Goal: Task Accomplishment & Management: Manage account settings

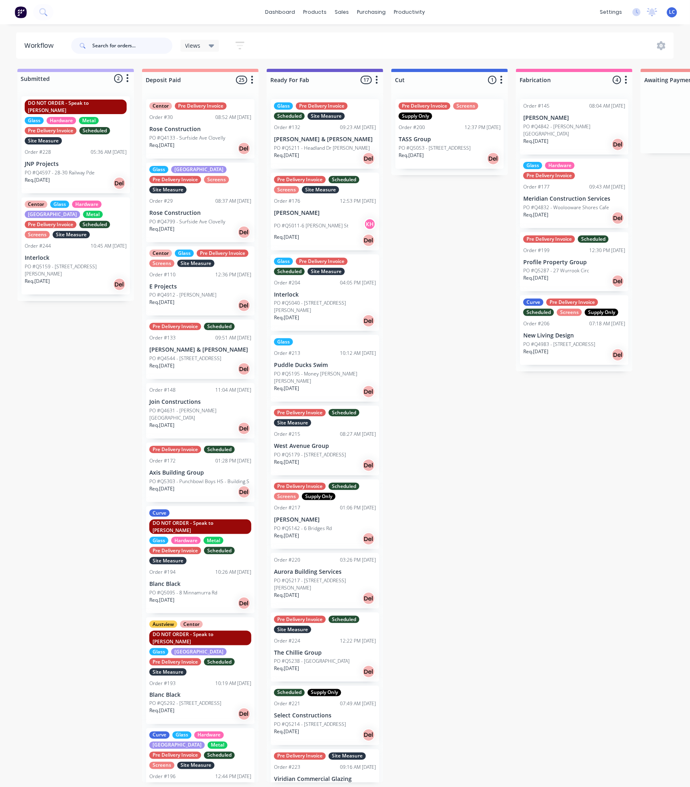
click at [138, 42] on input "text" at bounding box center [132, 46] width 80 height 16
type input "5242"
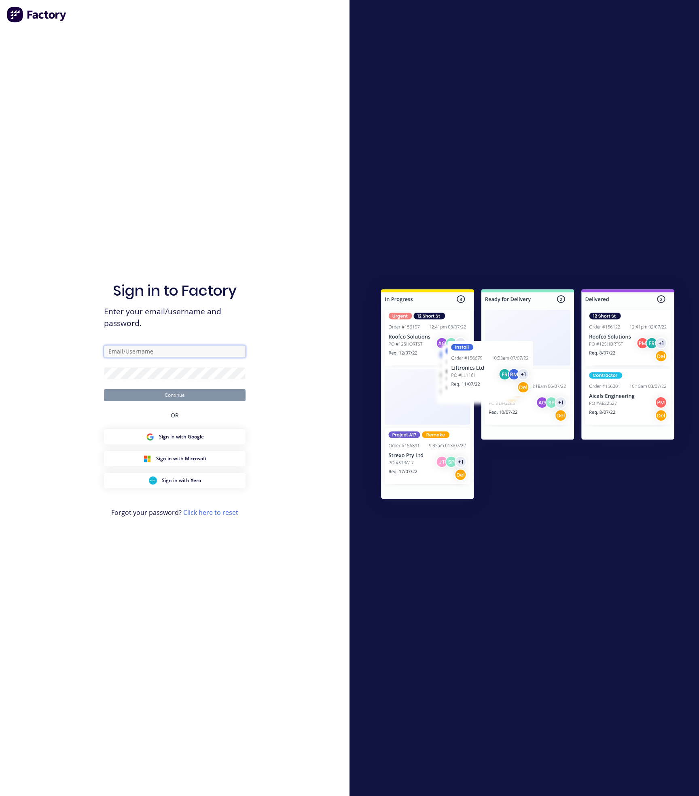
click at [151, 345] on input "text" at bounding box center [175, 351] width 142 height 12
type input "[EMAIL_ADDRESS][DOMAIN_NAME]"
click at [159, 380] on form "[EMAIL_ADDRESS][DOMAIN_NAME] Continue" at bounding box center [175, 373] width 142 height 56
click at [104, 389] on button "Continue" at bounding box center [175, 395] width 142 height 12
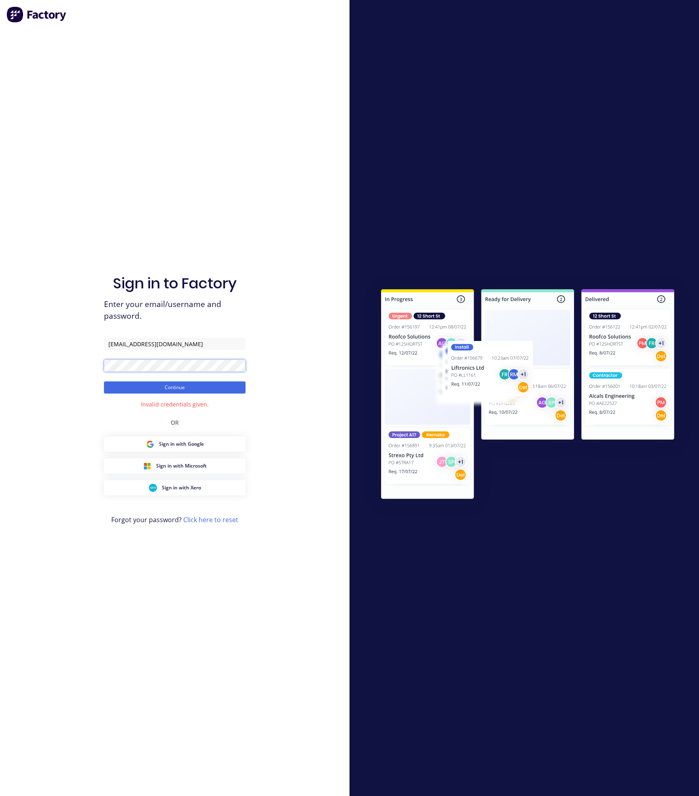
click at [51, 365] on div "Sign in to Factory Enter your email/username and password. [EMAIL_ADDRESS][DOMA…" at bounding box center [174, 398] width 349 height 796
click at [104, 381] on button "Continue" at bounding box center [175, 387] width 142 height 12
click at [18, 346] on div "Sign in to Factory Enter your email/username and password. [EMAIL_ADDRESS][DOMA…" at bounding box center [174, 398] width 349 height 796
click at [104, 381] on button "Continue" at bounding box center [175, 387] width 142 height 12
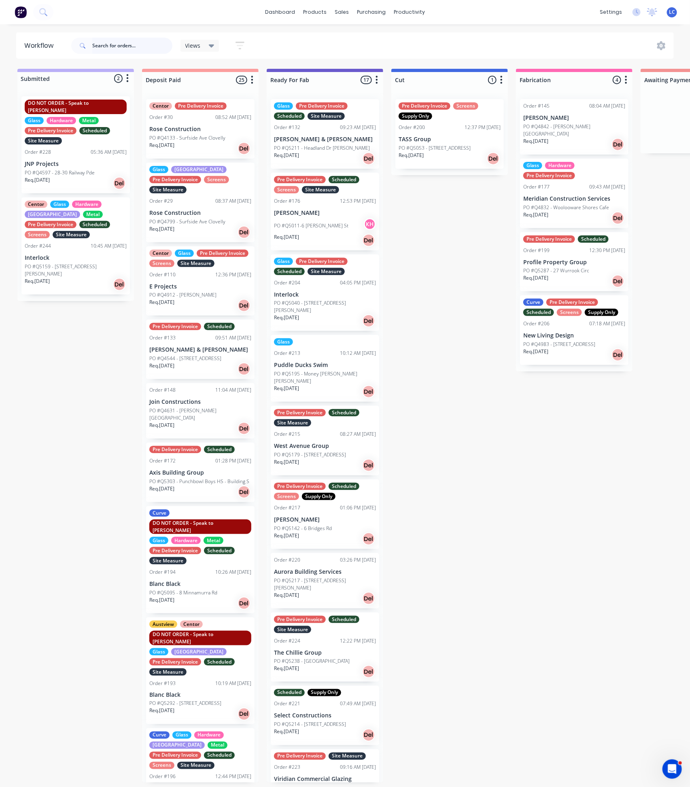
click at [114, 45] on input "text" at bounding box center [132, 46] width 80 height 16
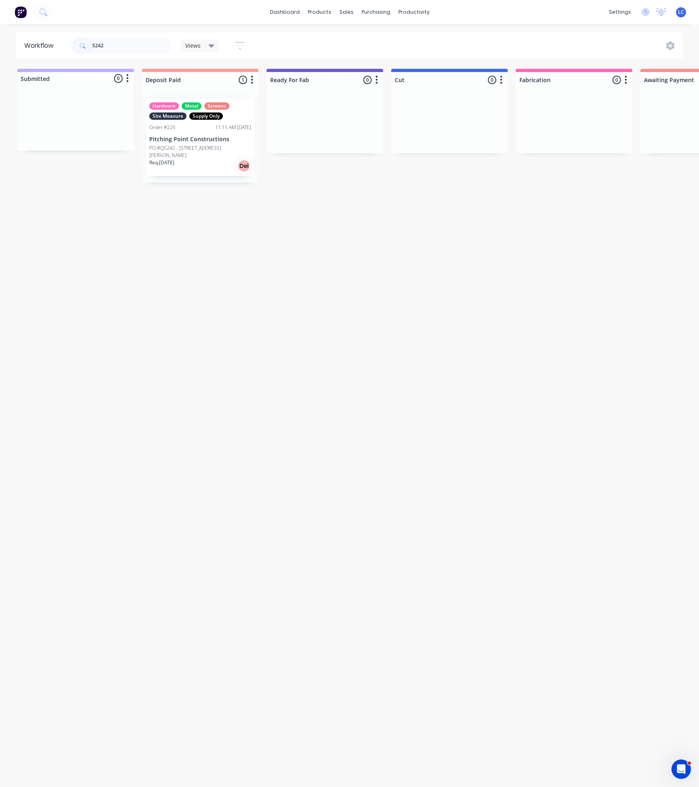
click at [193, 133] on div "Hardware Metal Screens Site Measure Supply Only Order #225 11:15 AM [DATE] Pitc…" at bounding box center [200, 137] width 108 height 77
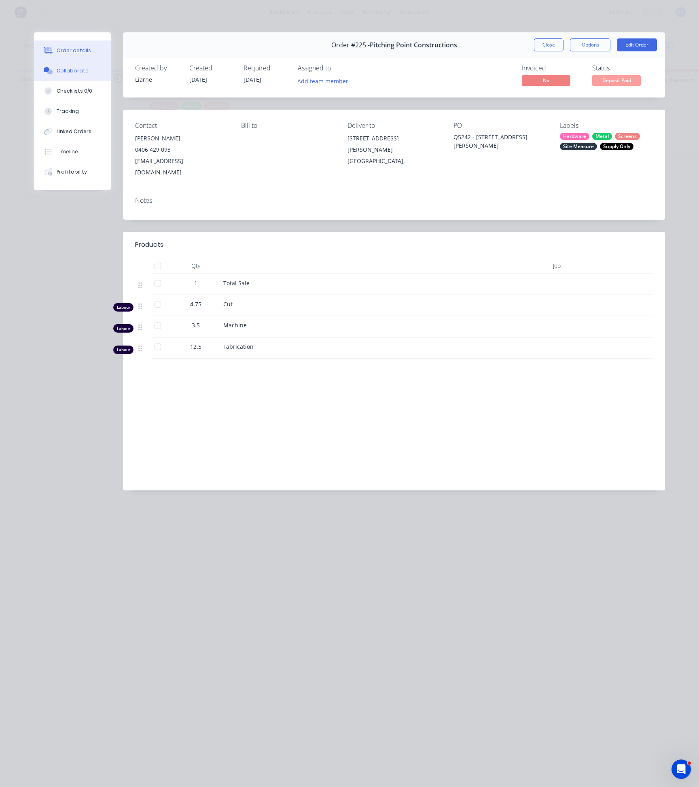
drag, startPoint x: 67, startPoint y: 72, endPoint x: 102, endPoint y: 78, distance: 35.6
click at [67, 72] on div "Collaborate" at bounding box center [73, 70] width 32 height 7
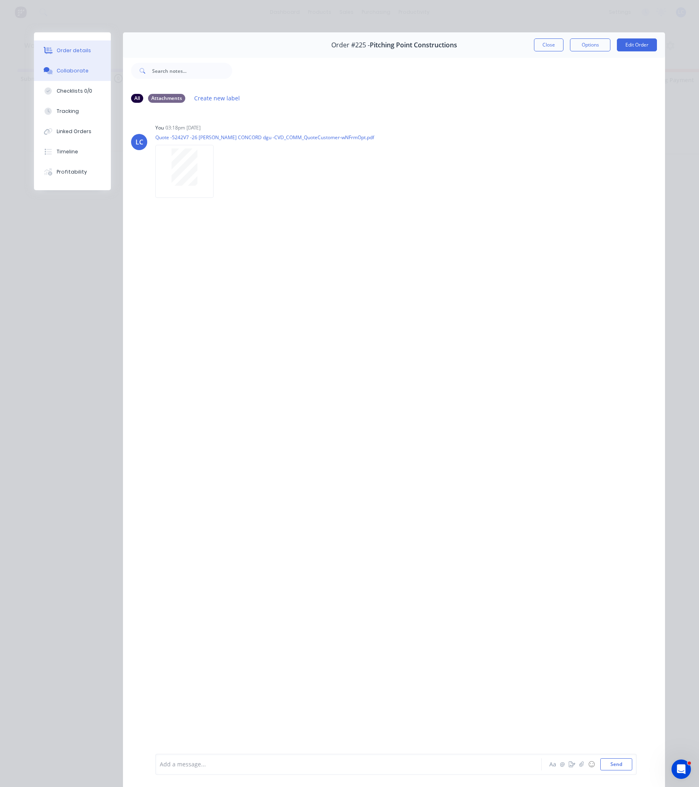
click at [72, 51] on div "Order details" at bounding box center [74, 50] width 34 height 7
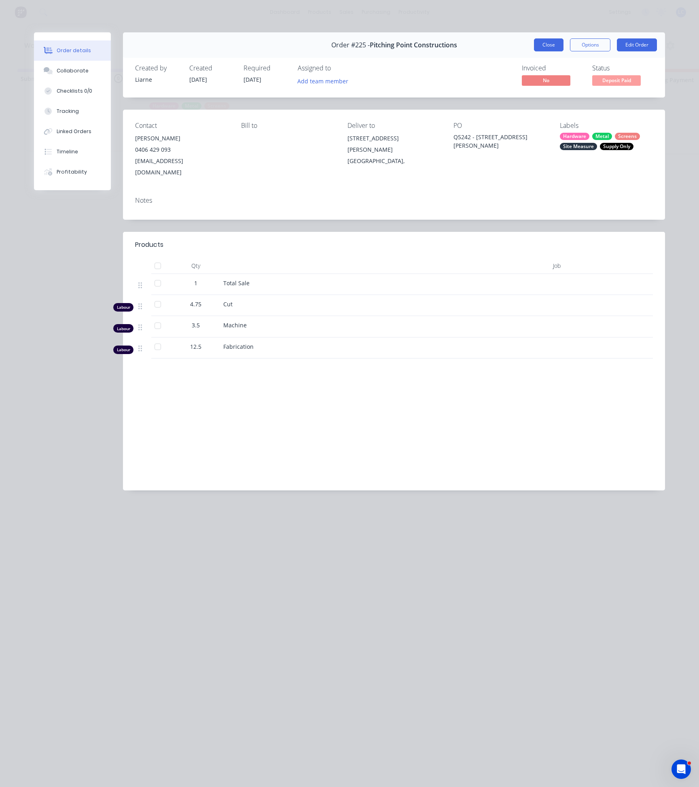
click at [541, 50] on button "Close" at bounding box center [549, 44] width 30 height 13
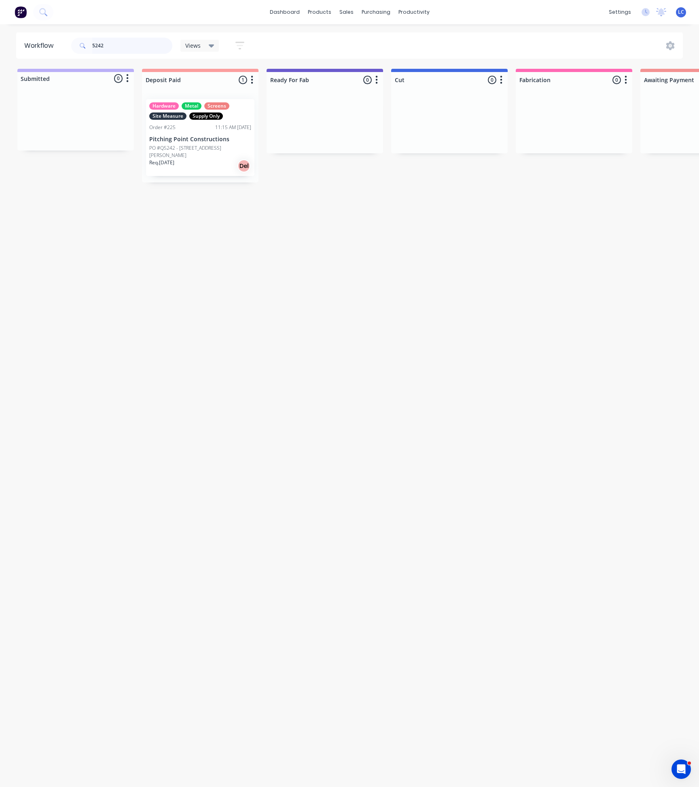
drag, startPoint x: 110, startPoint y: 45, endPoint x: -35, endPoint y: 25, distance: 145.8
click at [0, 25] on html "dashboard products sales purchasing productivity dashboard products Product Cat…" at bounding box center [349, 369] width 699 height 738
drag, startPoint x: 132, startPoint y: 44, endPoint x: 29, endPoint y: 45, distance: 103.2
click at [29, 45] on header "Workflow [PERSON_NAME] Views Save new view None (Default) edit Production edit …" at bounding box center [349, 45] width 667 height 26
type input "5240"
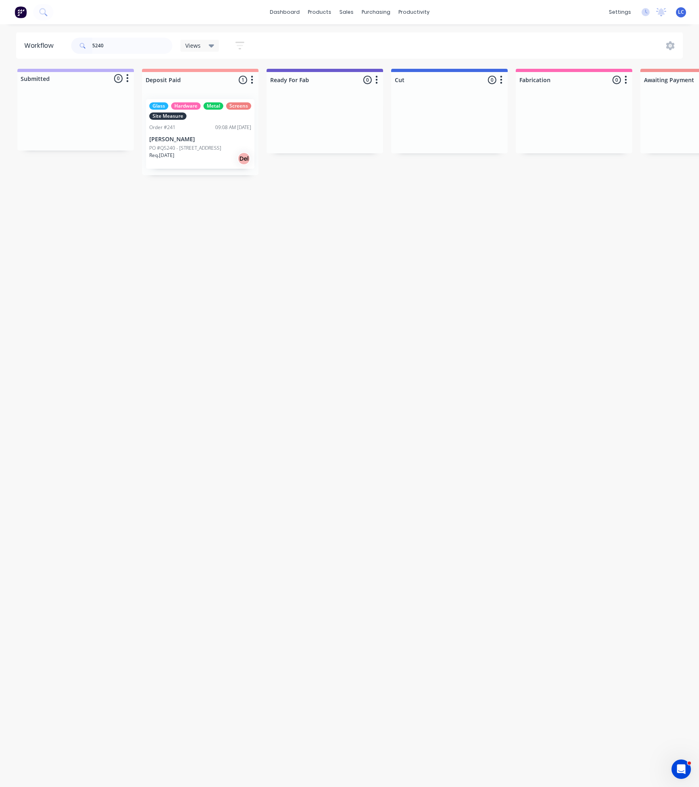
click at [204, 150] on p "PO #Q5240 - [STREET_ADDRESS]" at bounding box center [185, 147] width 72 height 7
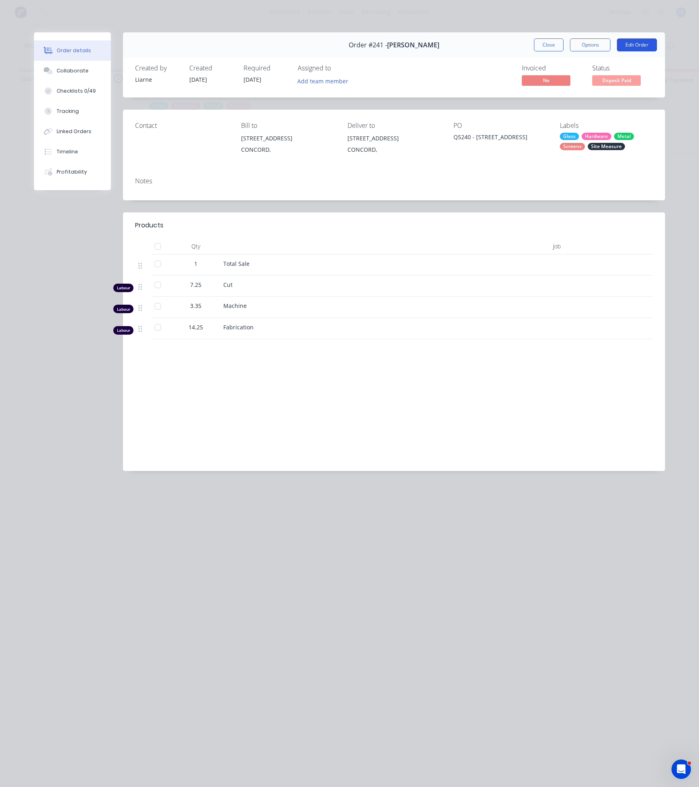
click at [641, 44] on button "Edit Order" at bounding box center [637, 44] width 40 height 13
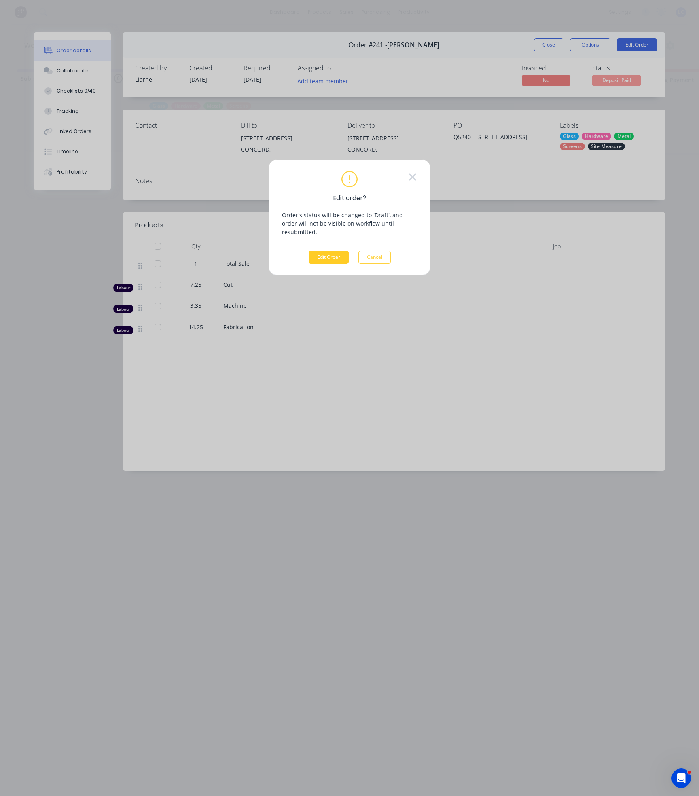
drag, startPoint x: 324, startPoint y: 253, endPoint x: 320, endPoint y: 249, distance: 5.7
click at [324, 251] on button "Edit Order" at bounding box center [329, 257] width 40 height 13
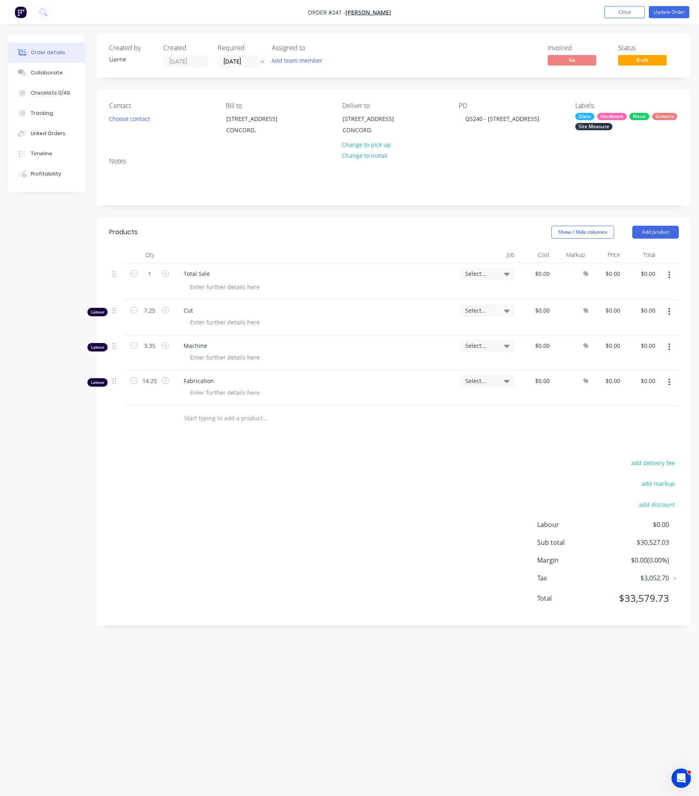
type input "$30,527.03"
click at [490, 118] on div "Q5240 - [STREET_ADDRESS]" at bounding box center [502, 119] width 87 height 12
click at [669, 13] on button "Update Order" at bounding box center [669, 12] width 40 height 12
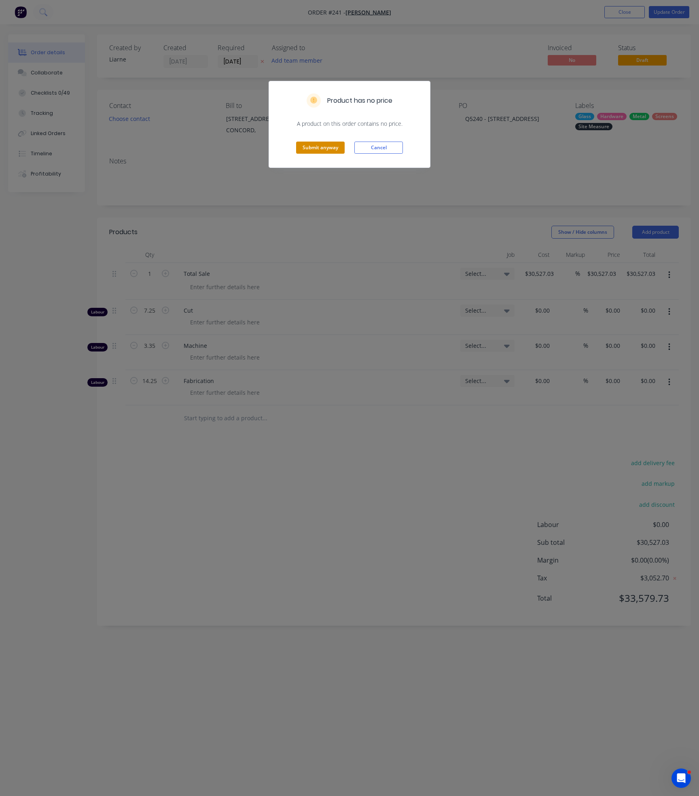
click at [314, 148] on button "Submit anyway" at bounding box center [320, 148] width 49 height 12
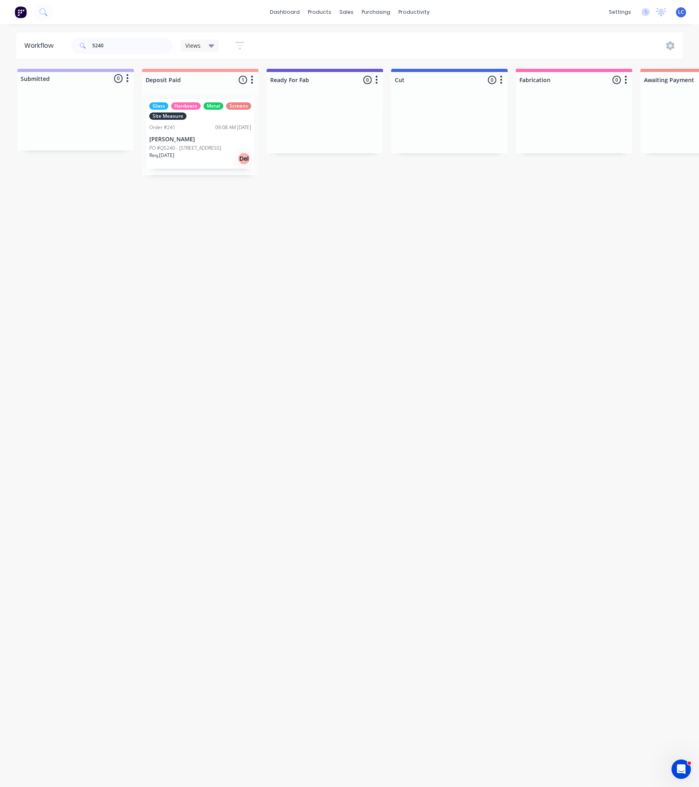
click at [220, 136] on p "[PERSON_NAME]" at bounding box center [200, 139] width 102 height 7
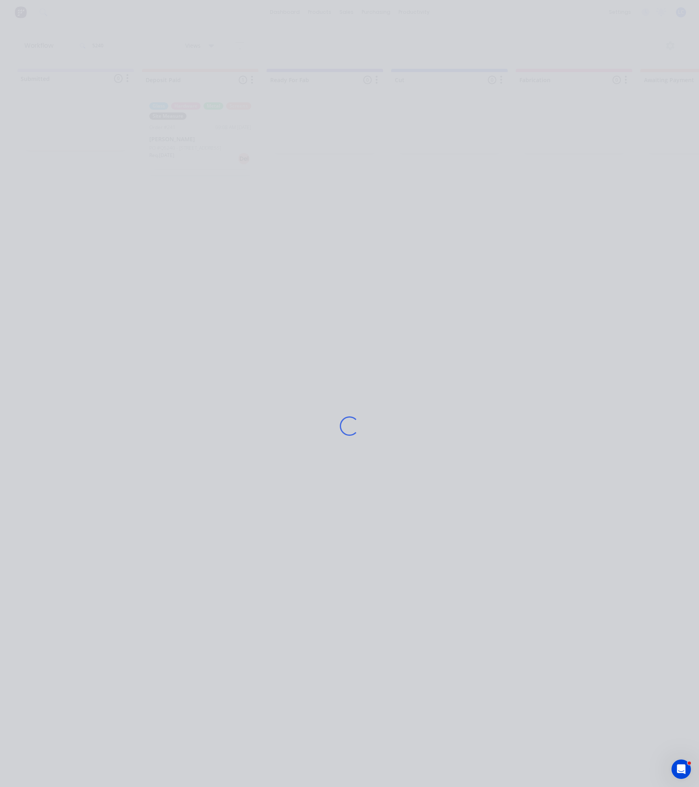
click at [220, 136] on div "Loading..." at bounding box center [349, 425] width 647 height 787
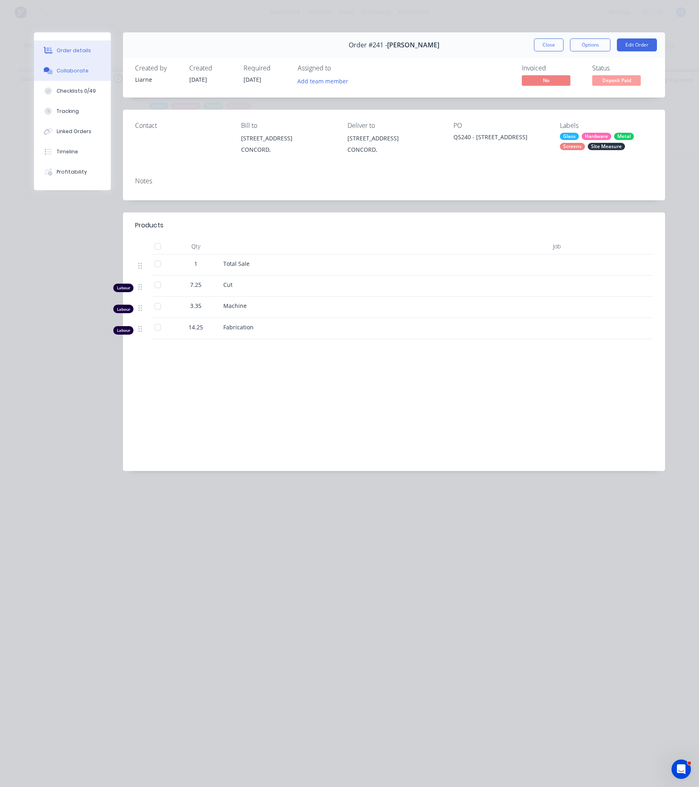
click at [79, 67] on div "Collaborate" at bounding box center [73, 70] width 32 height 7
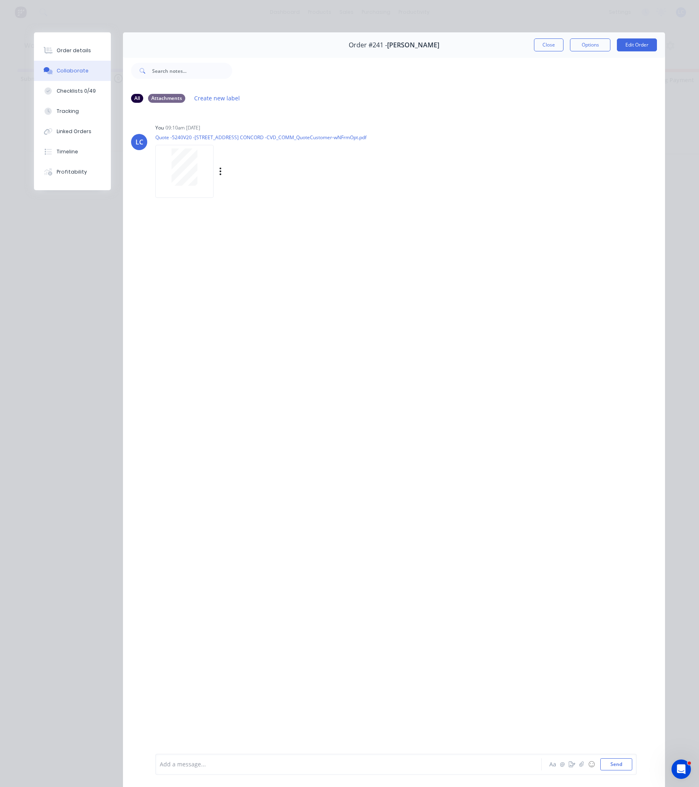
click at [173, 147] on div at bounding box center [184, 171] width 58 height 53
click at [550, 45] on button "Close" at bounding box center [549, 44] width 30 height 13
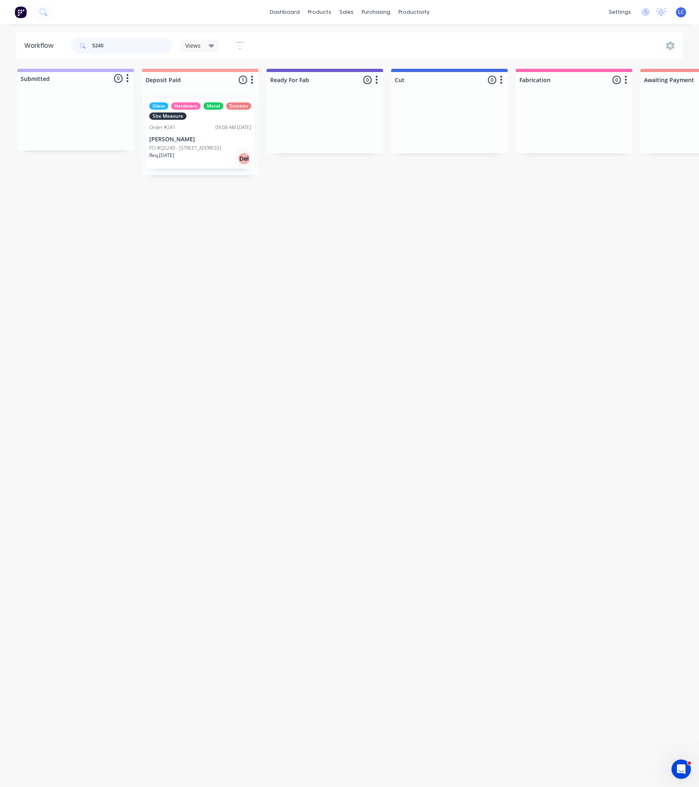
drag, startPoint x: 124, startPoint y: 47, endPoint x: 18, endPoint y: 44, distance: 105.6
click at [32, 44] on header "Workflow 5240 Views Save new view None (Default) edit Production edit Show/Hide…" at bounding box center [349, 45] width 667 height 26
type input "5304"
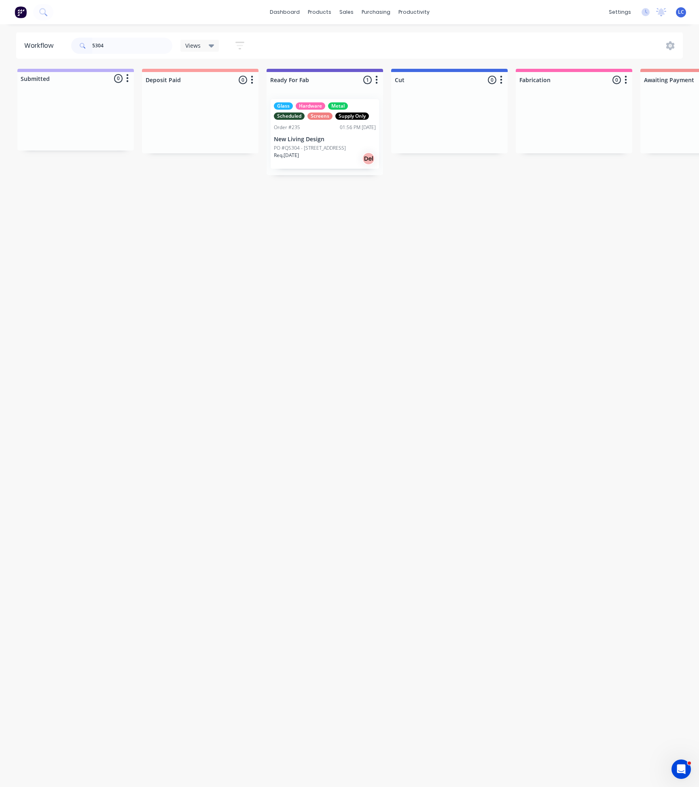
click at [337, 161] on div "Req. [DATE] Del" at bounding box center [325, 159] width 102 height 14
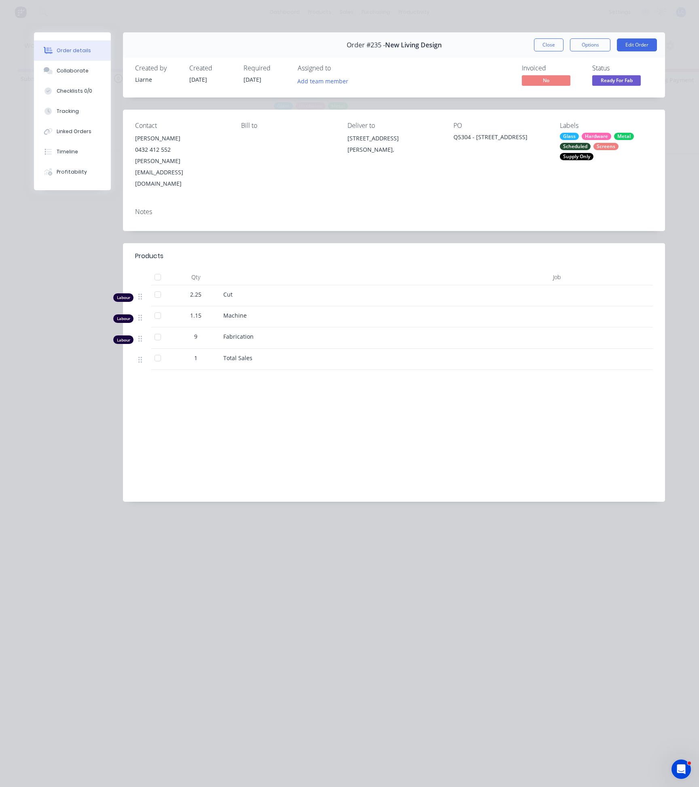
click at [575, 151] on div "Glass Hardware Metal Scheduled Screens Supply Only" at bounding box center [606, 147] width 93 height 28
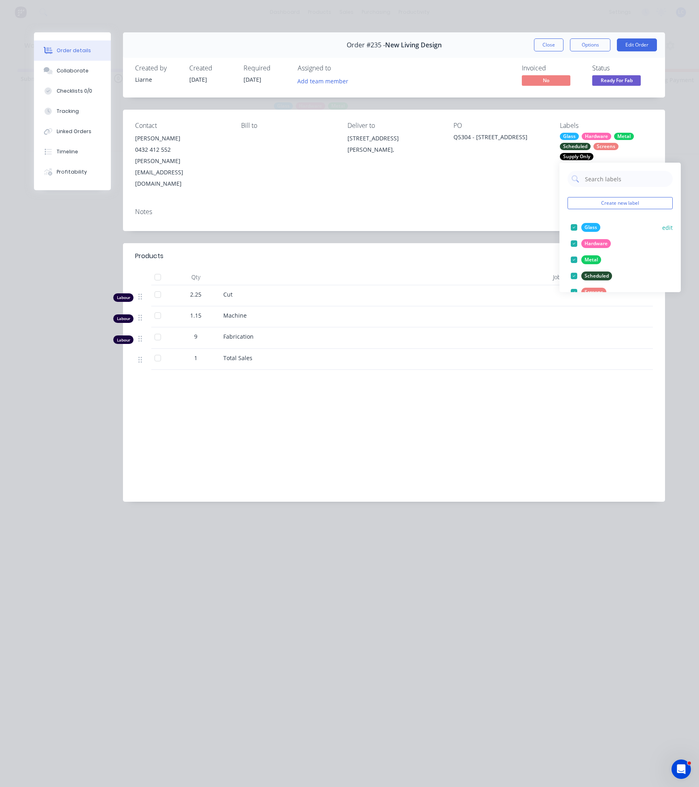
click at [574, 227] on div at bounding box center [574, 227] width 16 height 16
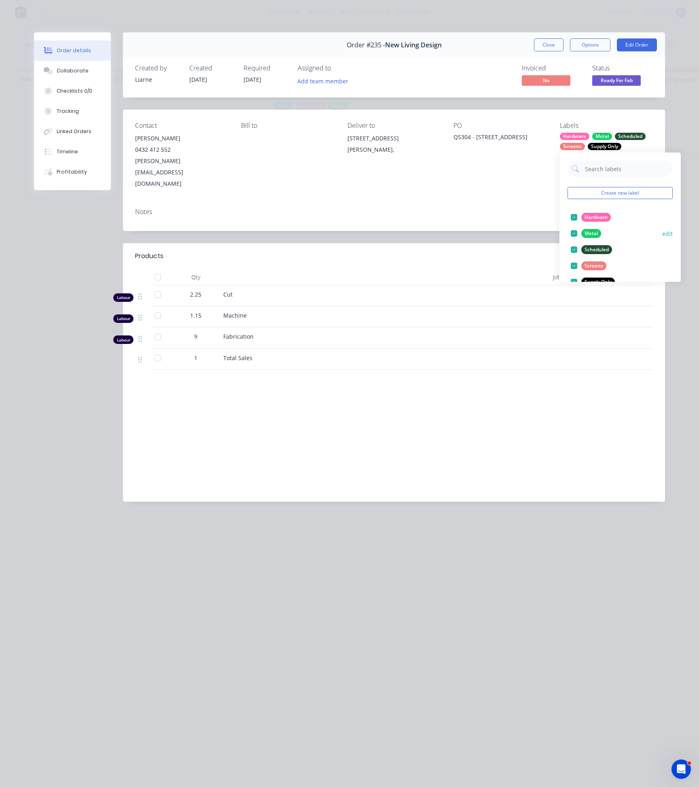
click at [572, 232] on div at bounding box center [574, 233] width 16 height 16
click at [458, 208] on div "Notes" at bounding box center [394, 212] width 518 height 8
